Goal: Contribute content: Add original content to the website for others to see

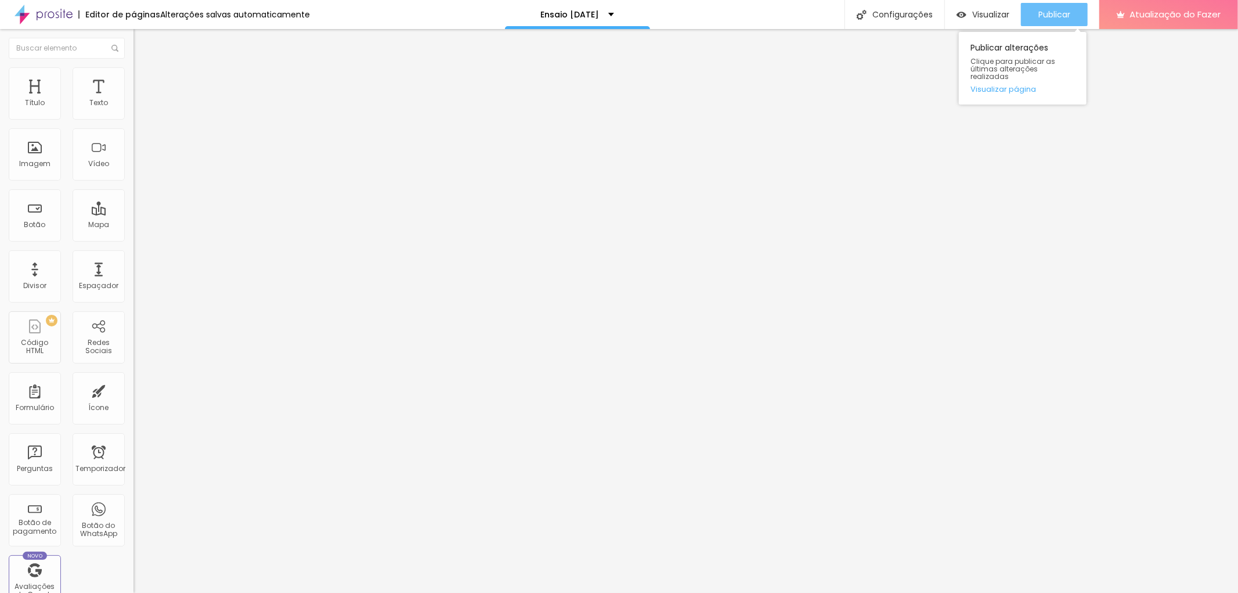
click at [1046, 20] on div "Publicar" at bounding box center [1054, 14] width 32 height 23
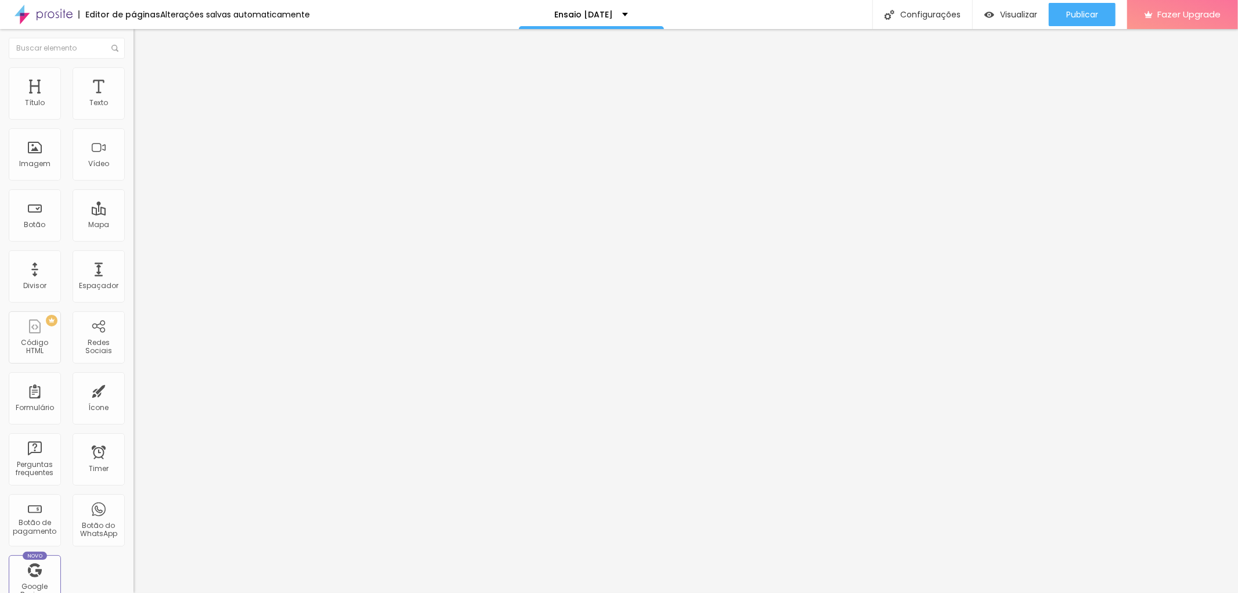
click at [134, 76] on li "Estilo" at bounding box center [201, 73] width 134 height 12
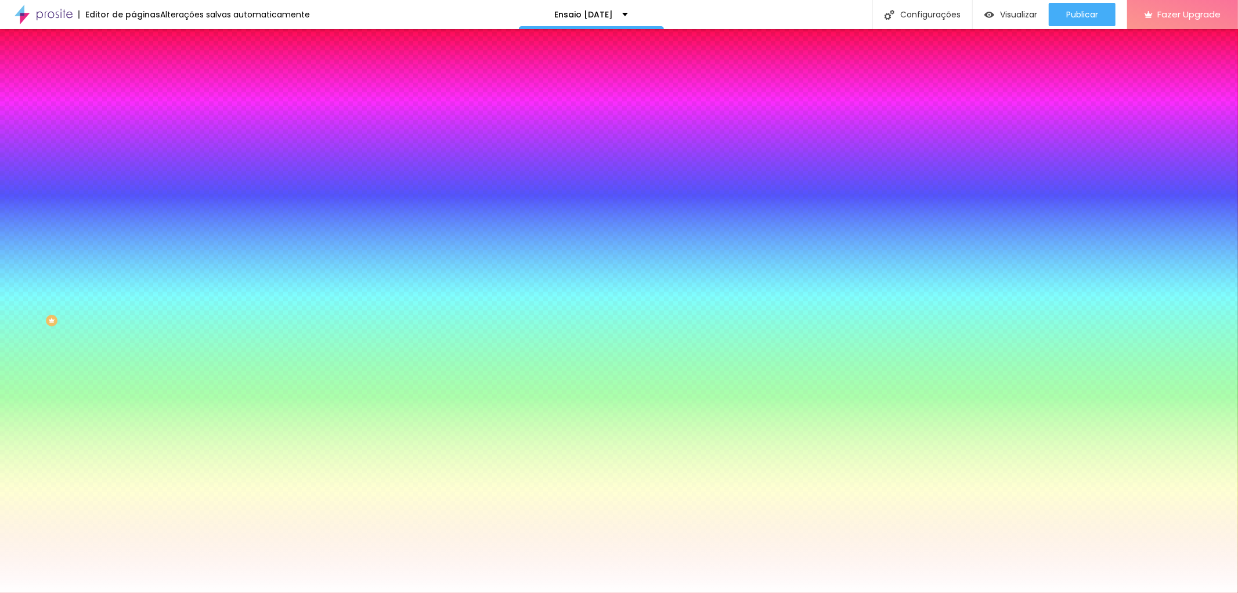
click at [134, 158] on div at bounding box center [201, 158] width 134 height 0
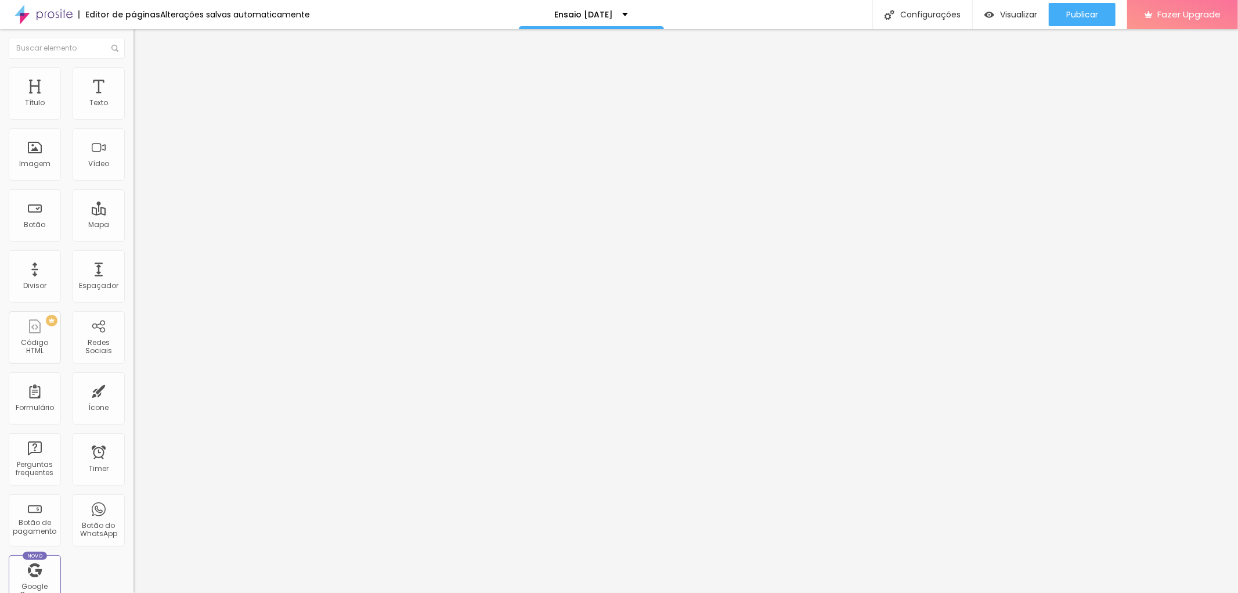
click at [204, 592] on div at bounding box center [619, 600] width 1238 height 0
click at [1081, 17] on span "Publicar" at bounding box center [1082, 14] width 32 height 9
click at [1082, 20] on div "Publicar" at bounding box center [1082, 14] width 32 height 23
click at [1055, 20] on button "Publicar" at bounding box center [1082, 14] width 67 height 23
click at [200, 592] on div at bounding box center [619, 600] width 1238 height 0
